Goal: Task Accomplishment & Management: Manage account settings

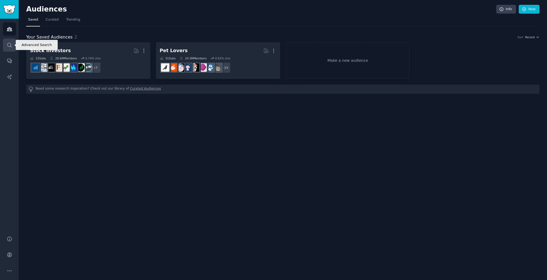
click at [13, 43] on link "Search" at bounding box center [9, 44] width 13 height 13
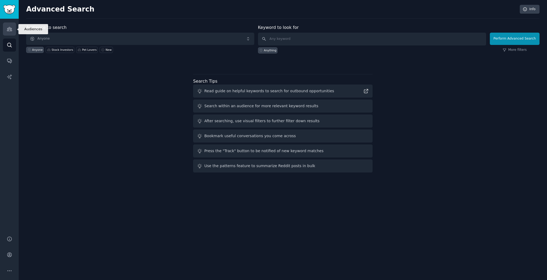
click at [10, 28] on icon "Sidebar" at bounding box center [10, 29] width 6 height 6
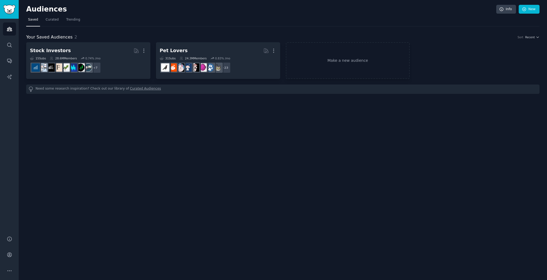
click at [9, 10] on img "Sidebar" at bounding box center [9, 9] width 12 height 9
click at [65, 19] on link "Trending" at bounding box center [73, 20] width 18 height 11
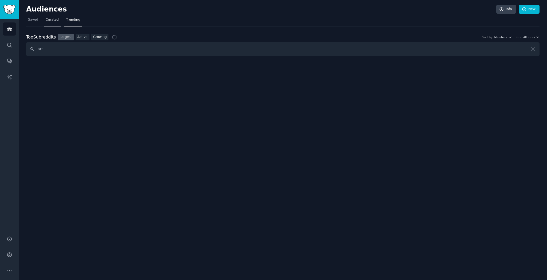
type input "art"
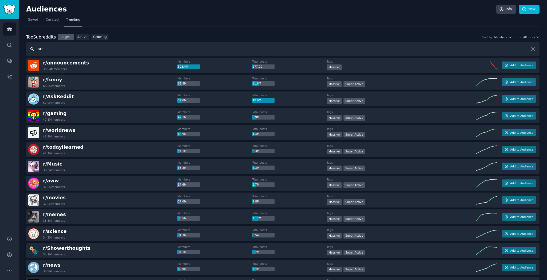
type input "art"
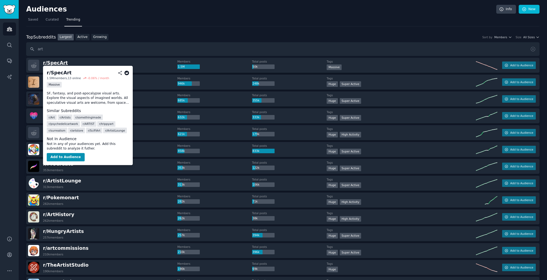
click at [51, 63] on span "r/ SpecArt" at bounding box center [55, 62] width 25 height 5
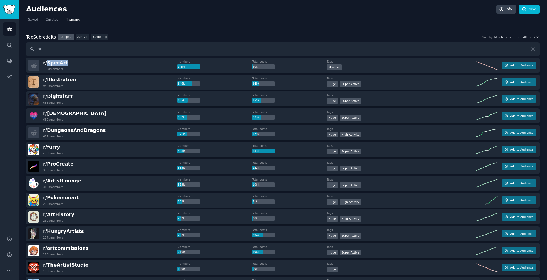
click at [162, 61] on div "r/ SpecArt 1.5M members" at bounding box center [102, 65] width 149 height 11
click at [513, 64] on span "Add to Audience" at bounding box center [521, 65] width 23 height 4
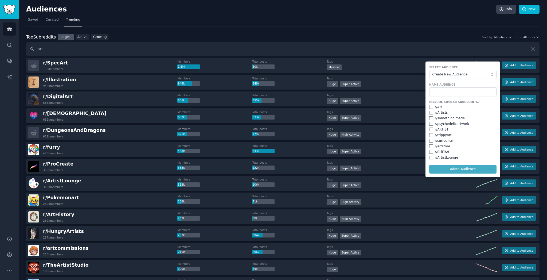
click at [475, 72] on span "Create New Audience" at bounding box center [461, 74] width 58 height 5
click at [473, 64] on form "Select Audience Create New Audience Create New Audience Stock Investors Pet Lov…" at bounding box center [462, 119] width 75 height 116
click at [429, 106] on input "checkbox" at bounding box center [431, 107] width 4 height 4
checkbox input "true"
click at [429, 111] on input "checkbox" at bounding box center [431, 113] width 4 height 4
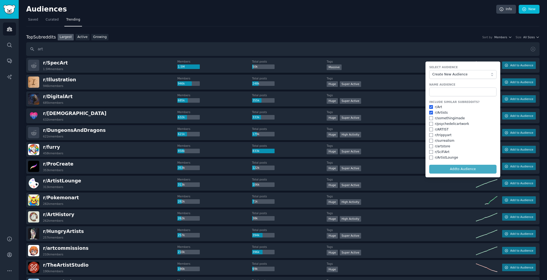
checkbox input "true"
click at [445, 168] on form "Select Audience Create New Audience Name Audience Include Similar Subreddits? r…" at bounding box center [462, 119] width 75 height 116
click at [455, 166] on form "Select Audience Create New Audience Name Audience Include Similar Subreddits? r…" at bounding box center [462, 119] width 75 height 116
click at [443, 88] on input "text" at bounding box center [462, 91] width 67 height 9
type input "Art"
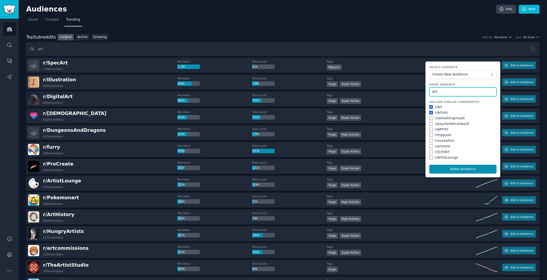
click at [461, 167] on button "Add to Audience" at bounding box center [462, 168] width 67 height 9
checkbox input "false"
click at [458, 169] on button "Add to Audience" at bounding box center [462, 168] width 67 height 9
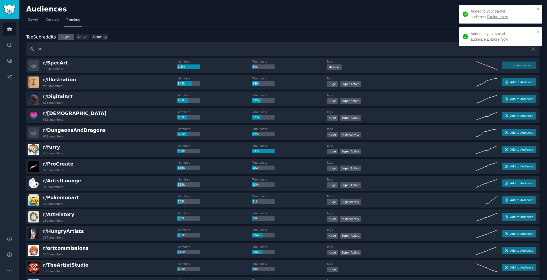
click at [487, 17] on link "Explore Now" at bounding box center [497, 17] width 21 height 4
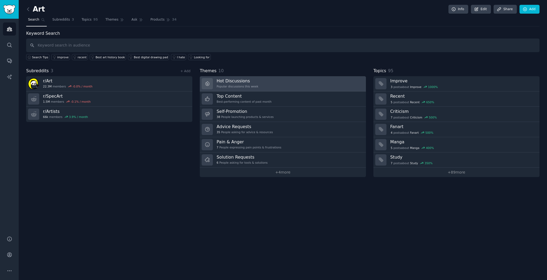
click at [230, 82] on h3 "Hot Discussions" at bounding box center [238, 81] width 42 height 6
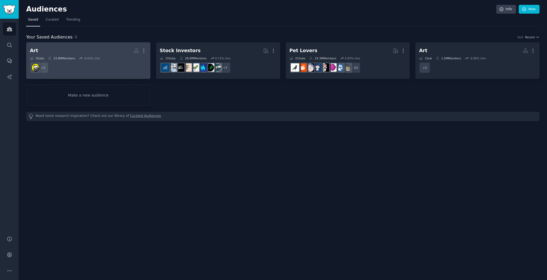
click at [73, 48] on h2 "Art More" at bounding box center [88, 50] width 117 height 9
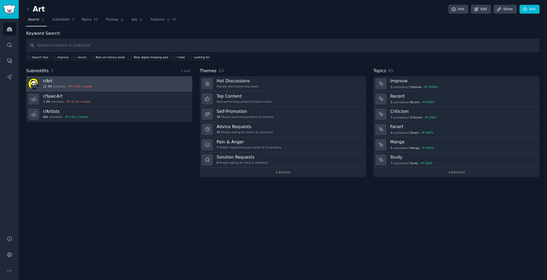
click at [49, 79] on h3 "r/ Art" at bounding box center [67, 81] width 49 height 6
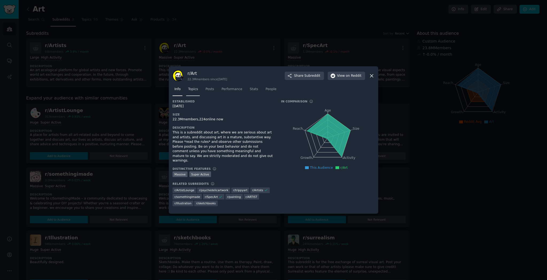
click at [194, 90] on span "Topics" at bounding box center [193, 89] width 10 height 5
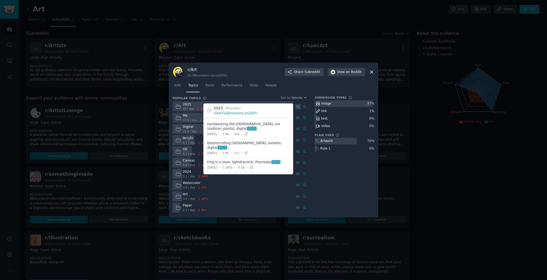
click at [298, 105] on icon at bounding box center [298, 106] width 4 height 4
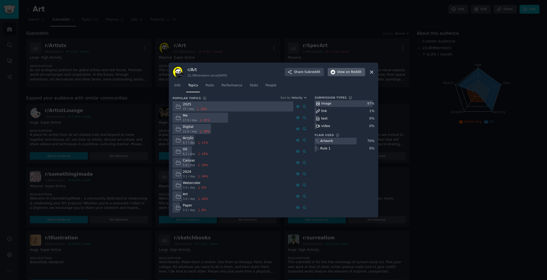
click at [353, 72] on span "on Reddit" at bounding box center [353, 72] width 15 height 5
click at [372, 73] on icon at bounding box center [372, 72] width 6 height 6
